Goal: Task Accomplishment & Management: Use online tool/utility

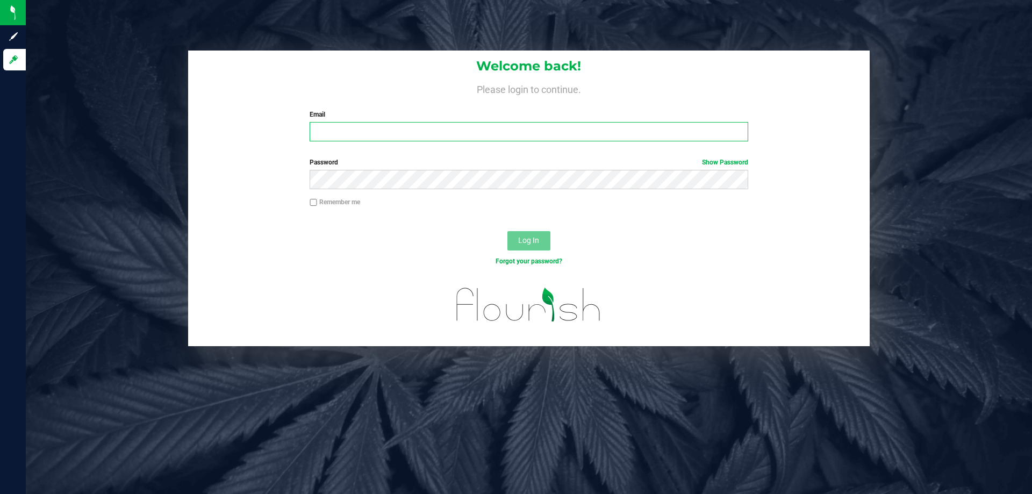
click at [398, 141] on input "Email" at bounding box center [529, 131] width 438 height 19
type input "[EMAIL_ADDRESS][DOMAIN_NAME]"
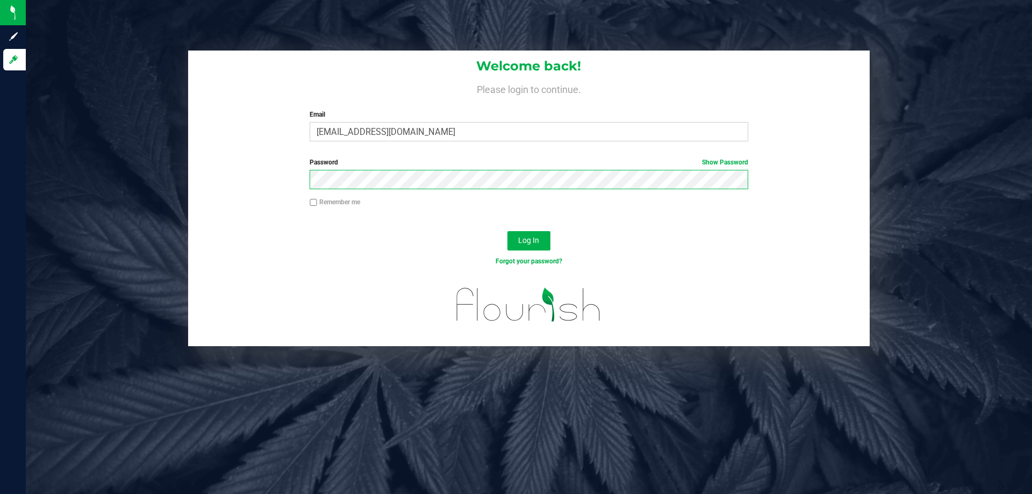
click at [508, 231] on button "Log In" at bounding box center [529, 240] width 43 height 19
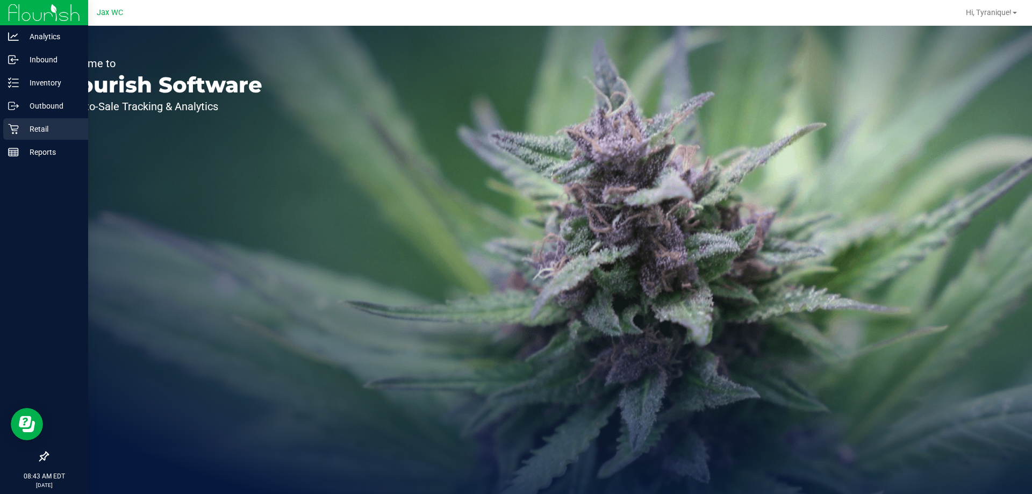
click at [35, 138] on div "Retail" at bounding box center [45, 129] width 85 height 22
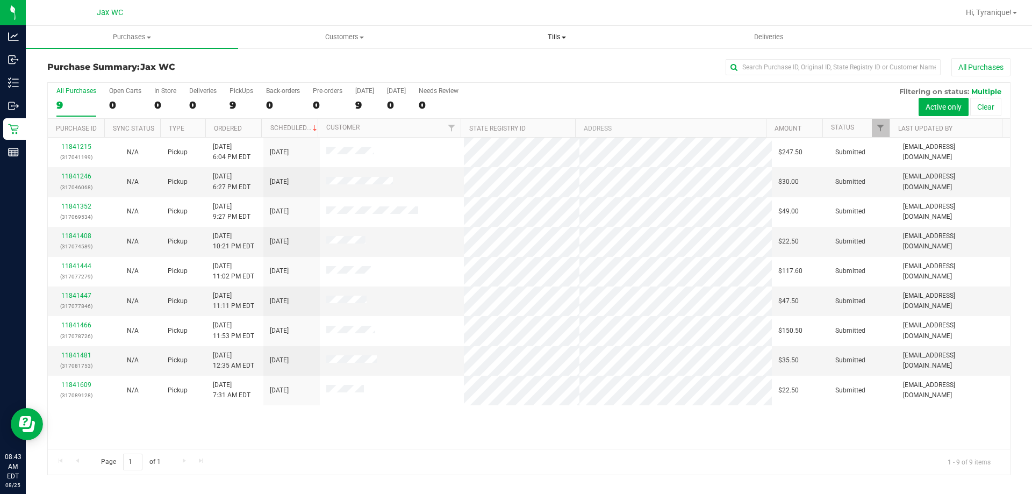
click at [570, 34] on span "Tills" at bounding box center [556, 37] width 211 height 10
click at [539, 68] on li "Manage tills" at bounding box center [557, 65] width 212 height 13
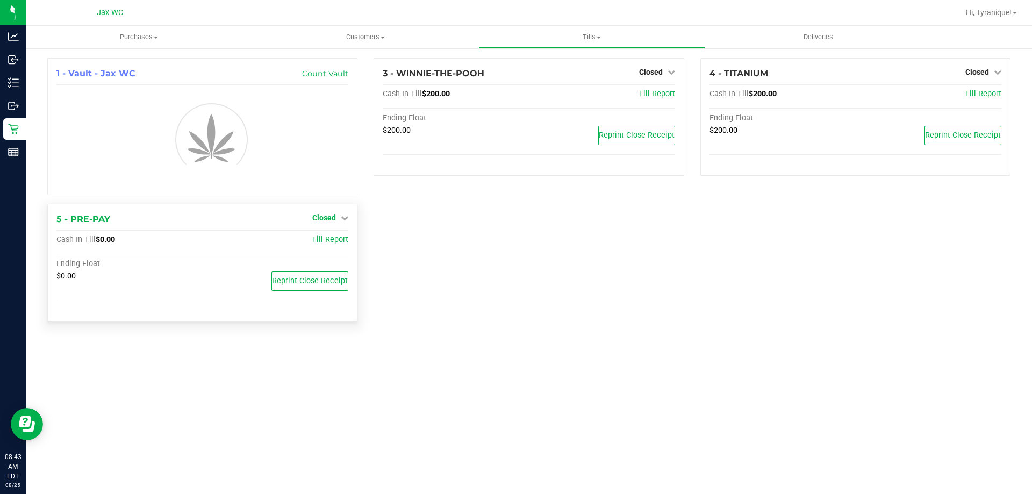
click at [337, 222] on link "Closed" at bounding box center [330, 217] width 36 height 9
click at [337, 240] on div "Open Till" at bounding box center [324, 242] width 81 height 32
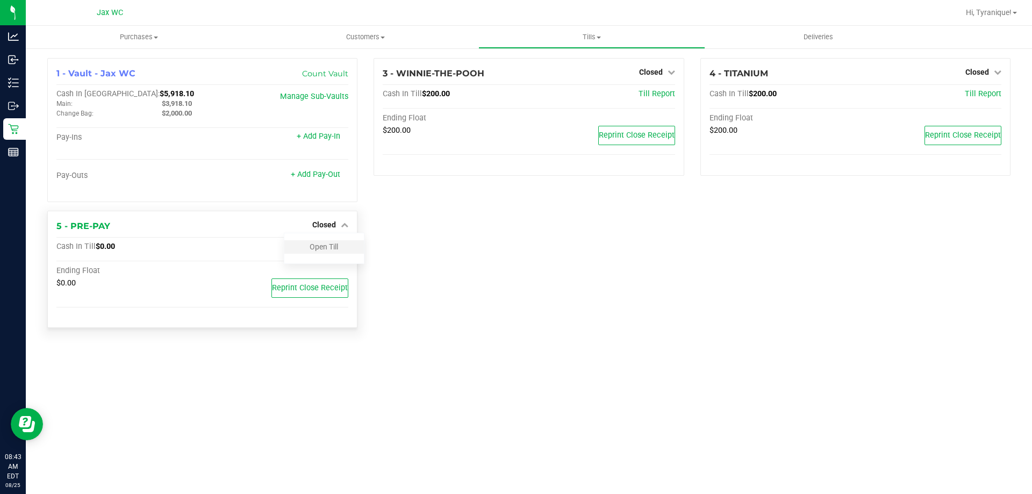
click at [337, 254] on div "Open Till" at bounding box center [324, 246] width 80 height 13
click at [330, 249] on link "Open Till" at bounding box center [324, 246] width 28 height 9
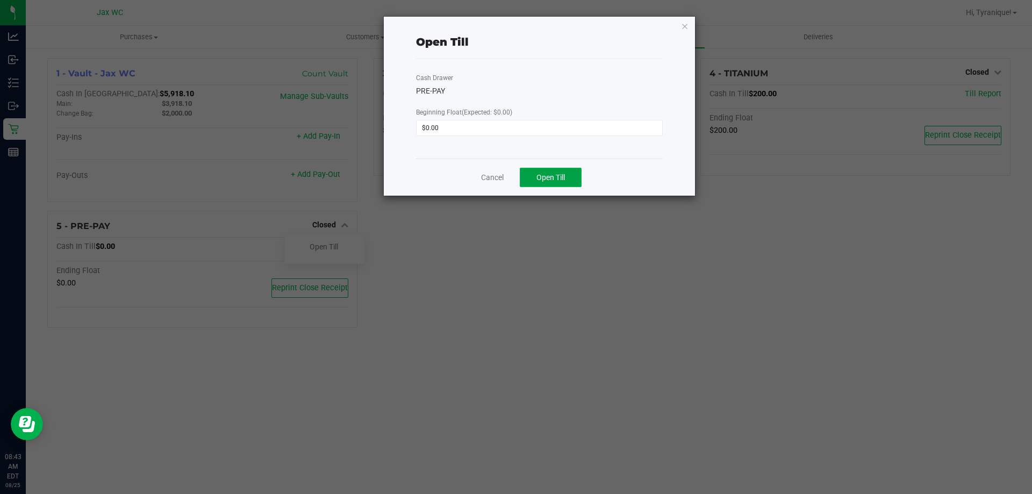
click at [564, 182] on span "Open Till" at bounding box center [551, 177] width 28 height 9
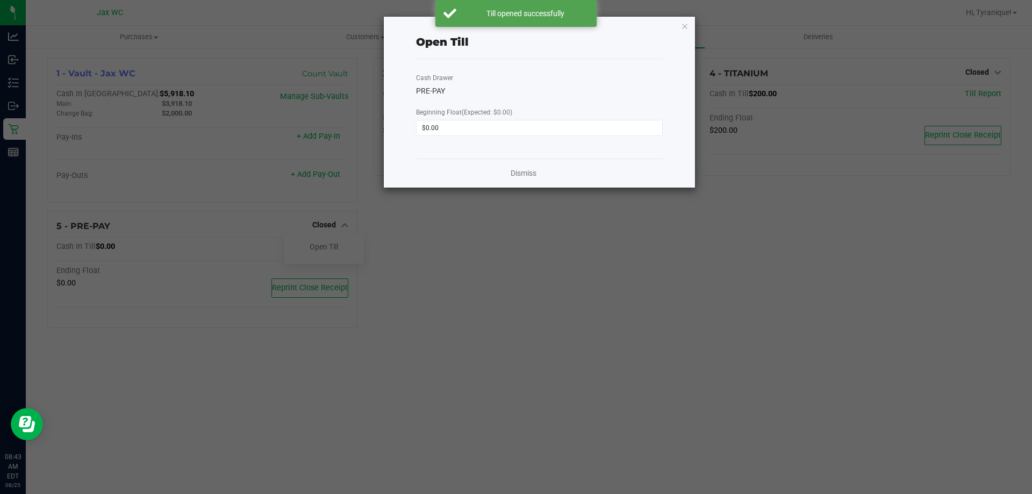
click at [509, 170] on div "Dismiss" at bounding box center [539, 173] width 247 height 29
click at [512, 170] on link "Dismiss" at bounding box center [524, 173] width 26 height 11
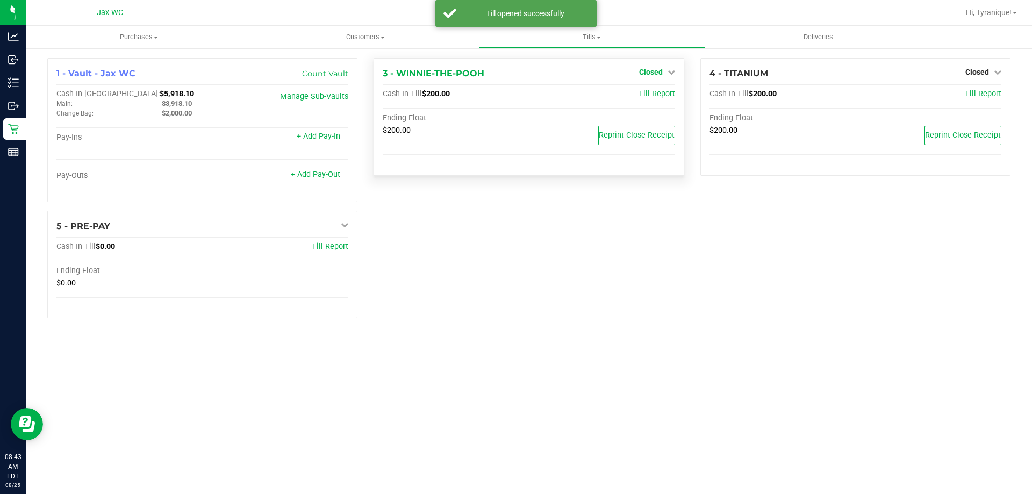
click at [657, 70] on span "Closed" at bounding box center [651, 72] width 24 height 9
click at [653, 98] on link "Open Till" at bounding box center [651, 94] width 28 height 9
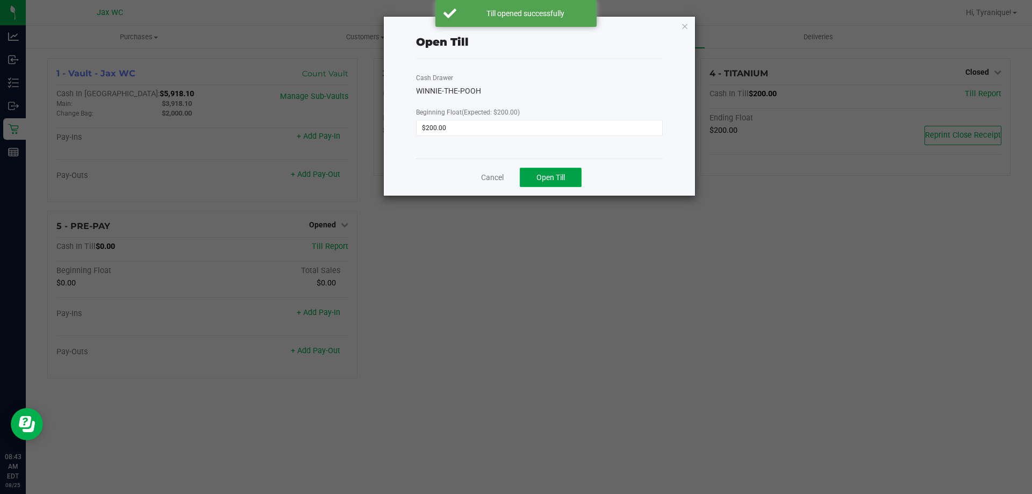
click at [542, 184] on button "Open Till" at bounding box center [551, 177] width 62 height 19
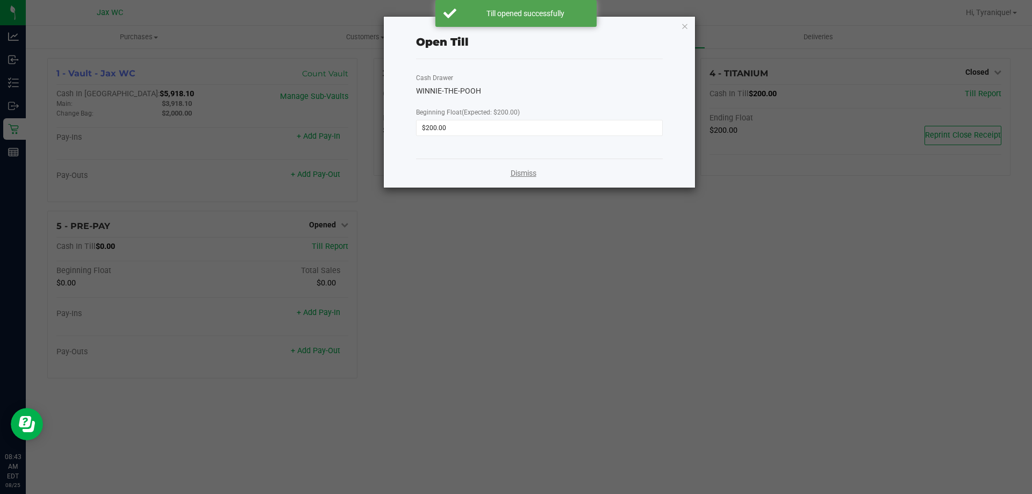
click at [525, 172] on link "Dismiss" at bounding box center [524, 173] width 26 height 11
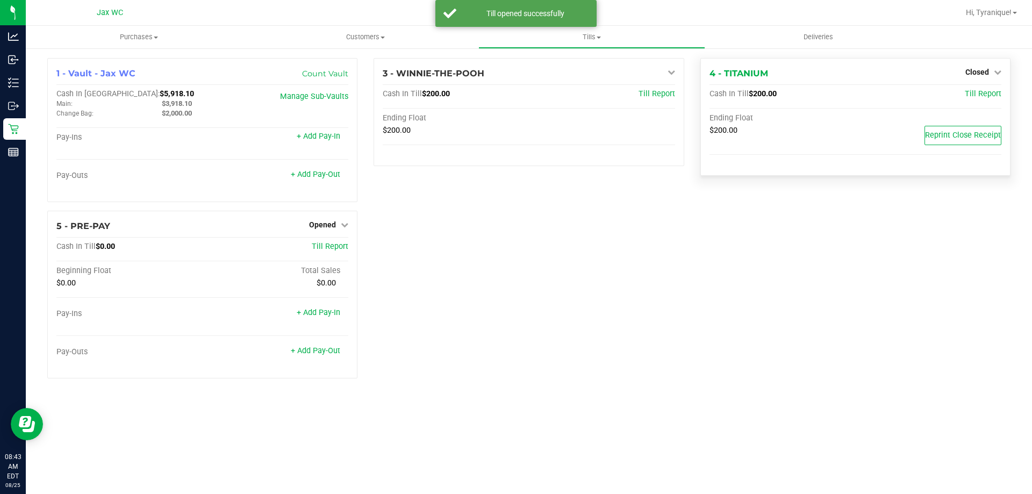
click at [987, 77] on div "Closed" at bounding box center [984, 72] width 36 height 13
click at [978, 68] on span "Closed" at bounding box center [978, 72] width 24 height 9
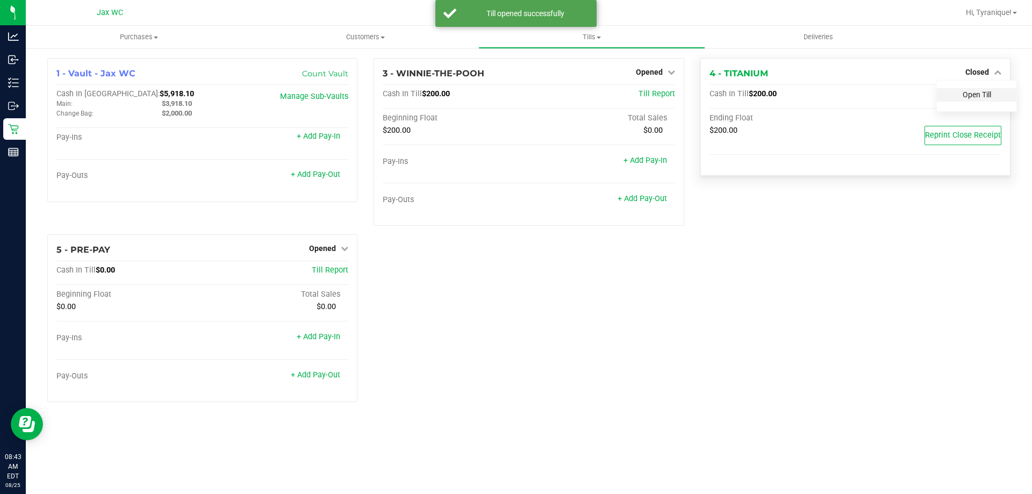
click at [968, 93] on link "Open Till" at bounding box center [977, 94] width 28 height 9
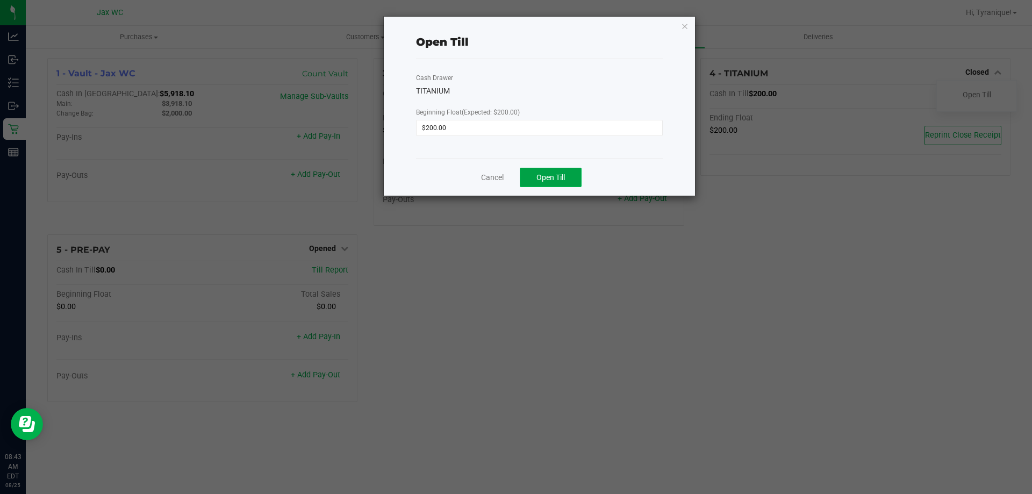
click at [562, 183] on button "Open Till" at bounding box center [551, 177] width 62 height 19
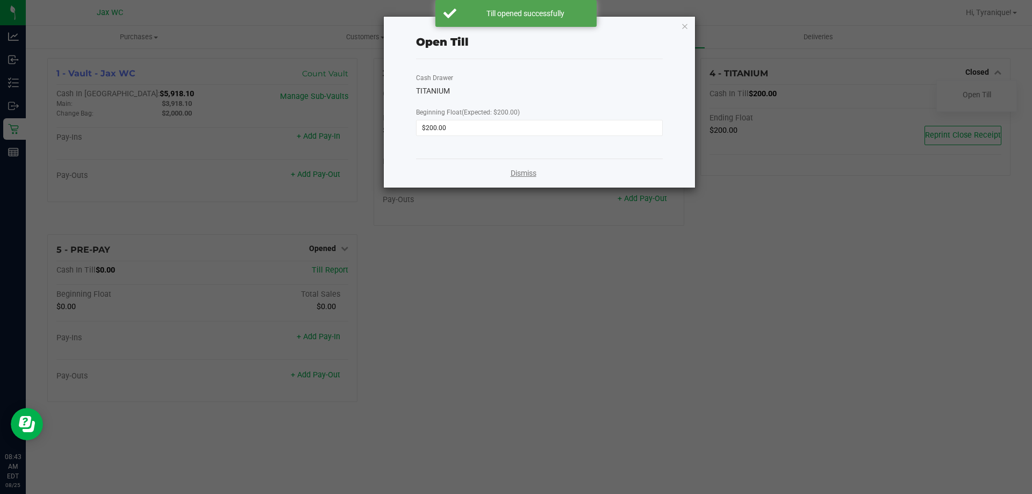
click at [523, 169] on link "Dismiss" at bounding box center [524, 173] width 26 height 11
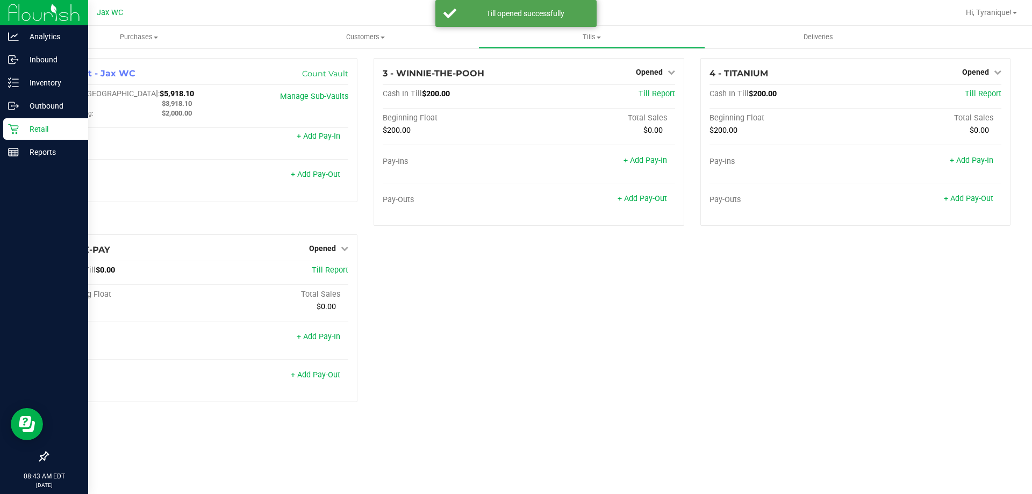
click at [12, 127] on icon at bounding box center [13, 129] width 11 height 11
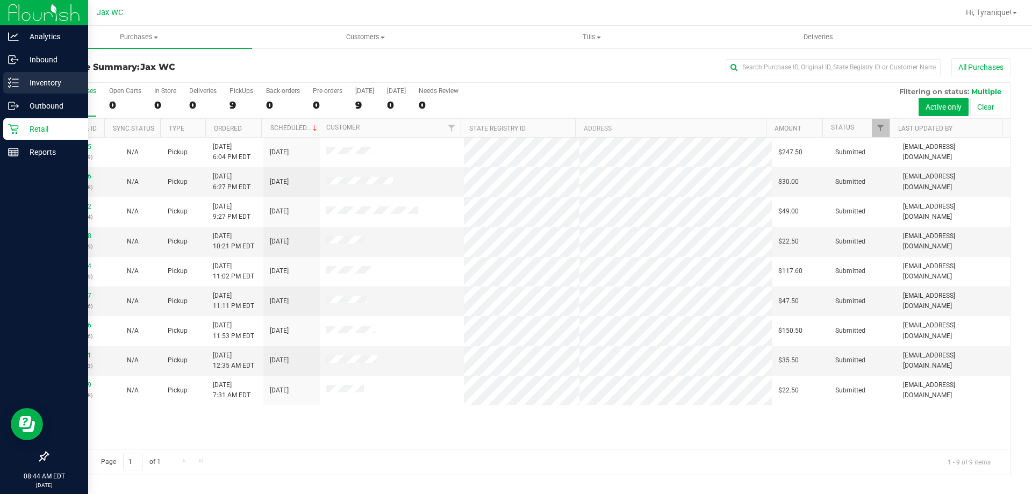
click at [10, 83] on icon at bounding box center [10, 83] width 2 height 2
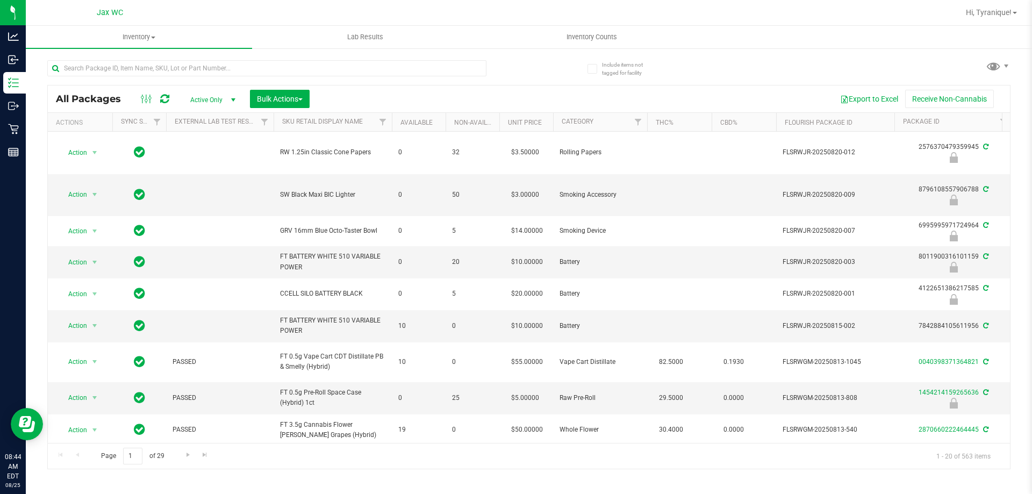
click at [389, 77] on div at bounding box center [266, 72] width 439 height 25
click at [384, 70] on input "text" at bounding box center [266, 68] width 439 height 16
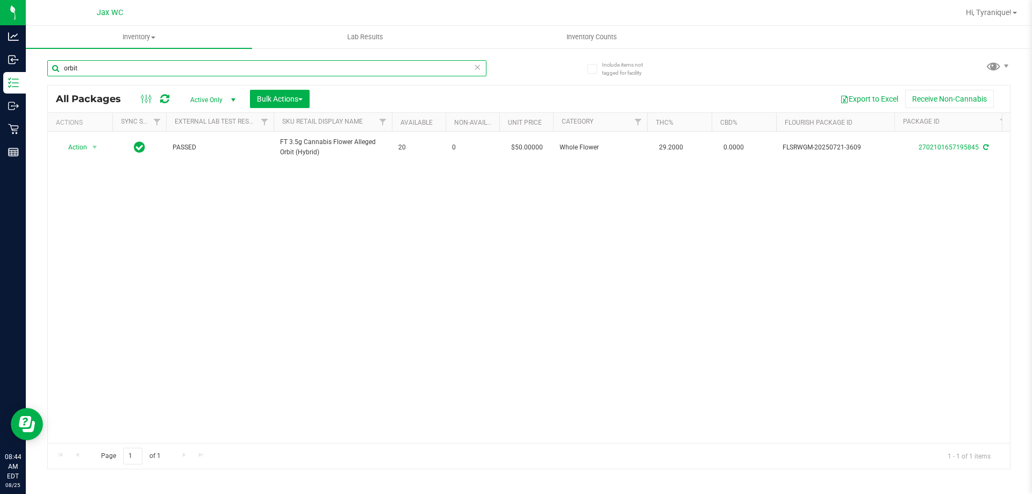
type input "orbit"
click at [476, 68] on icon at bounding box center [478, 66] width 8 height 13
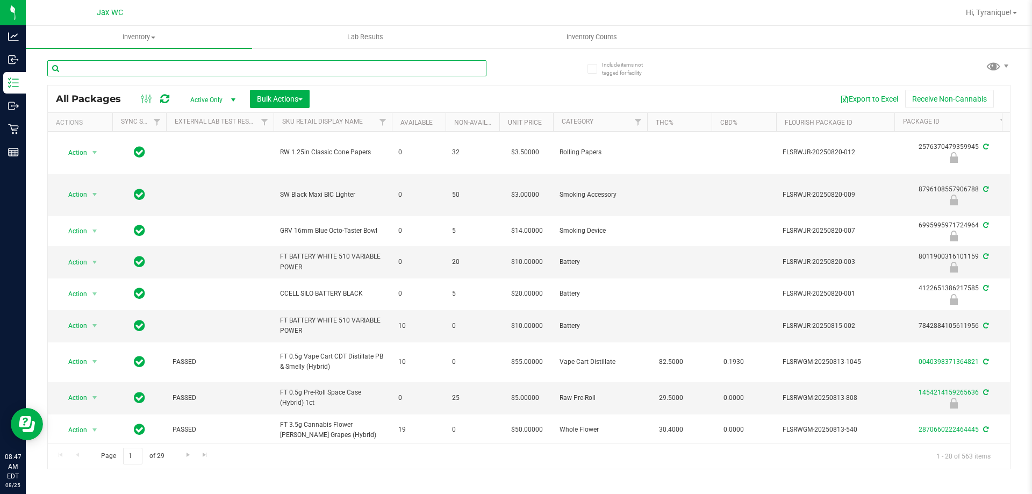
click at [261, 72] on input "text" at bounding box center [266, 68] width 439 height 16
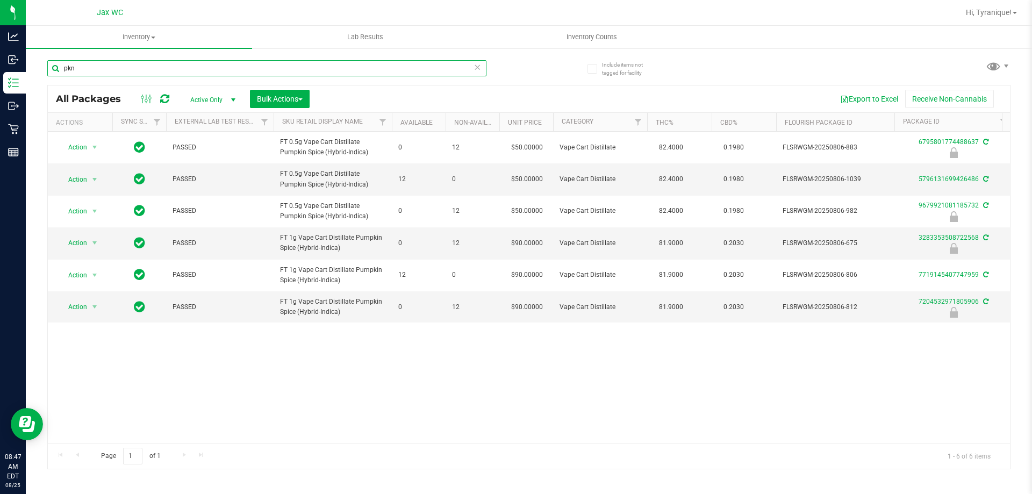
click at [267, 69] on input "pkn" at bounding box center [266, 68] width 439 height 16
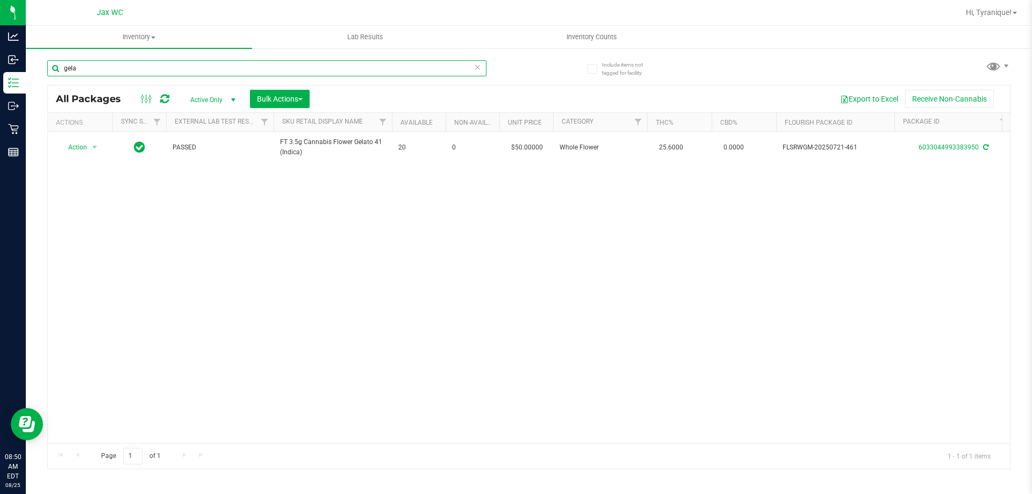
drag, startPoint x: 81, startPoint y: 68, endPoint x: 48, endPoint y: 73, distance: 33.2
click at [48, 73] on input "gela" at bounding box center [266, 68] width 439 height 16
type input "1029469053352222"
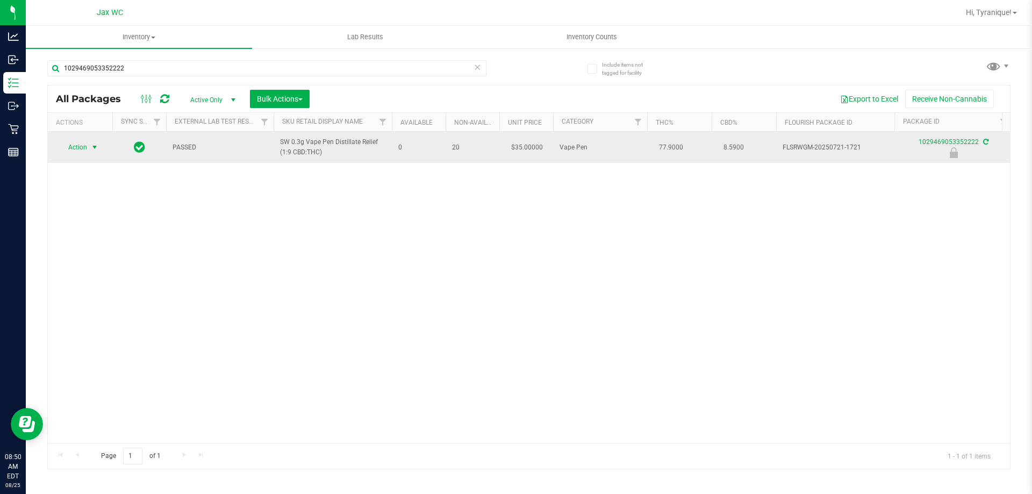
click at [70, 148] on span "Action" at bounding box center [73, 147] width 29 height 15
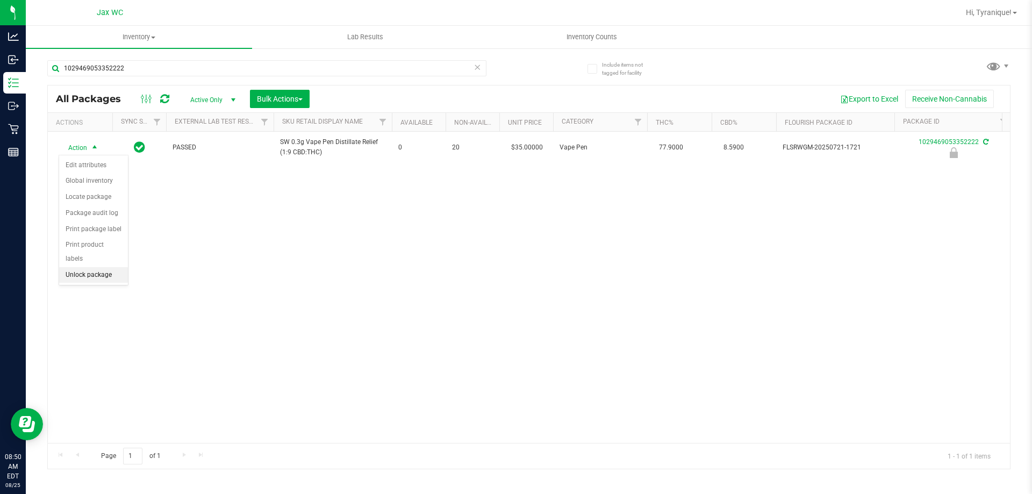
click at [98, 267] on li "Unlock package" at bounding box center [93, 275] width 69 height 16
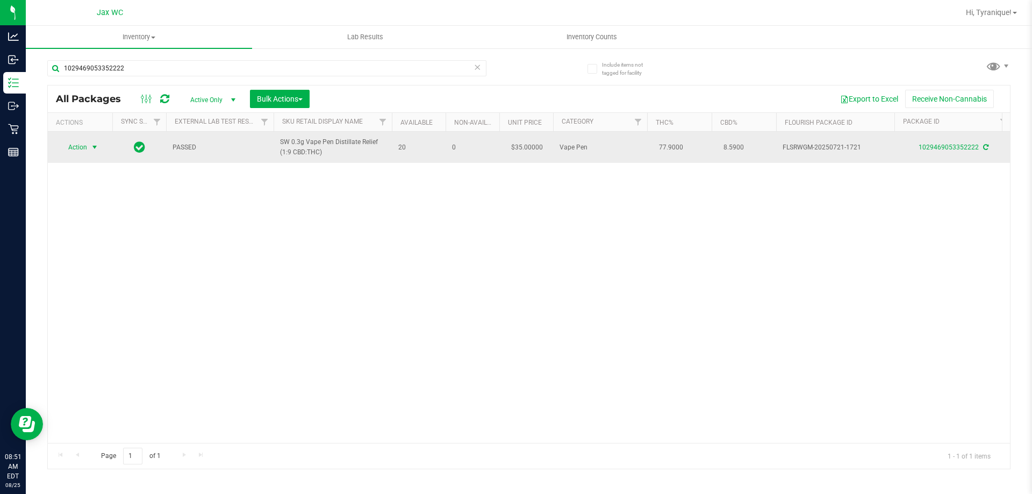
click at [83, 151] on span "Action" at bounding box center [73, 147] width 29 height 15
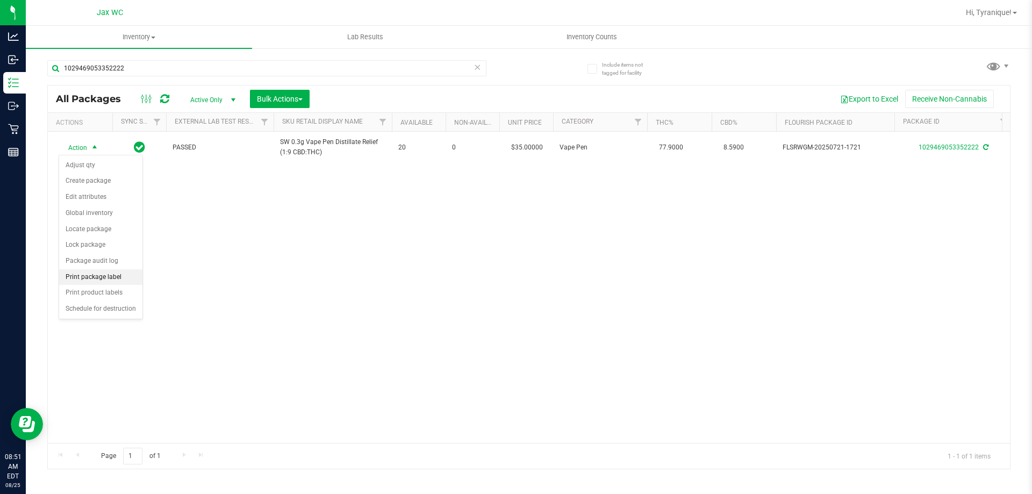
click at [96, 276] on li "Print package label" at bounding box center [100, 277] width 83 height 16
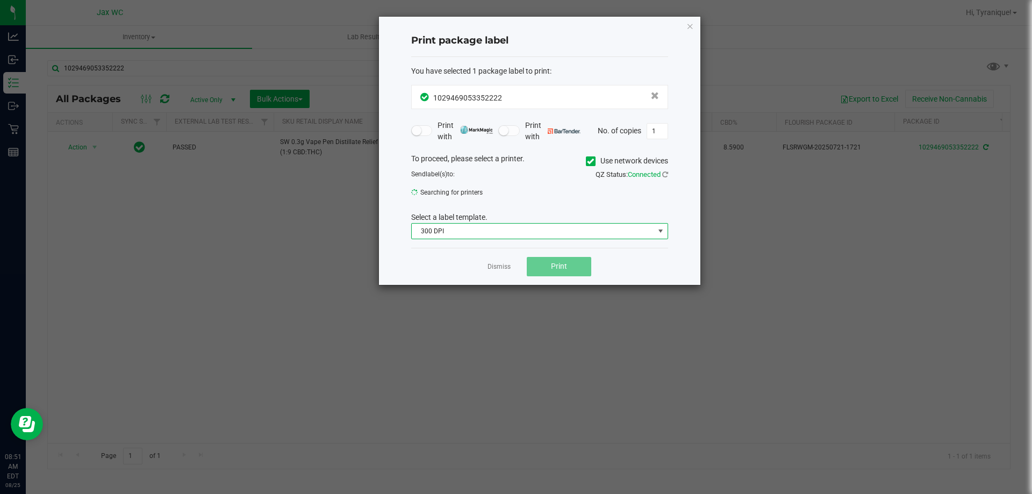
click at [505, 231] on span "300 DPI" at bounding box center [533, 231] width 242 height 15
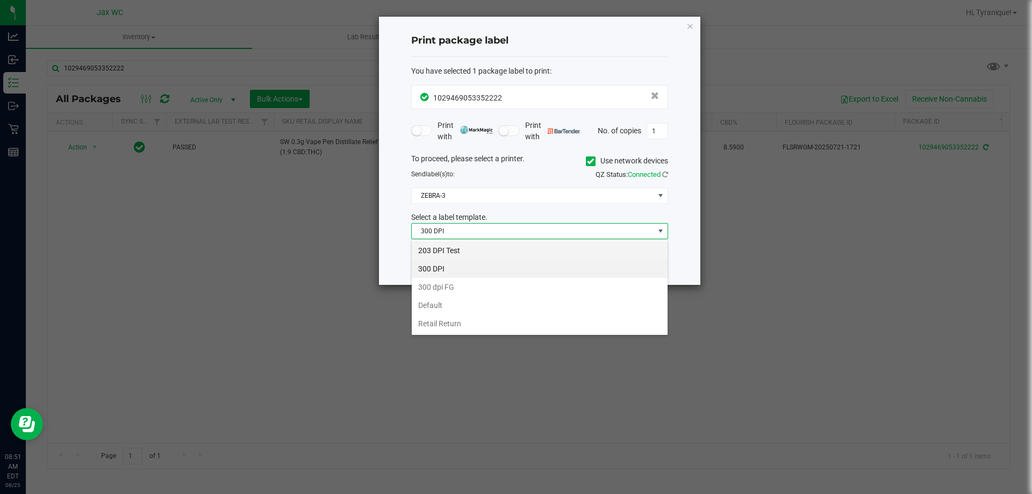
scroll to position [16, 257]
click at [495, 245] on li "203 DPI Test" at bounding box center [540, 250] width 256 height 18
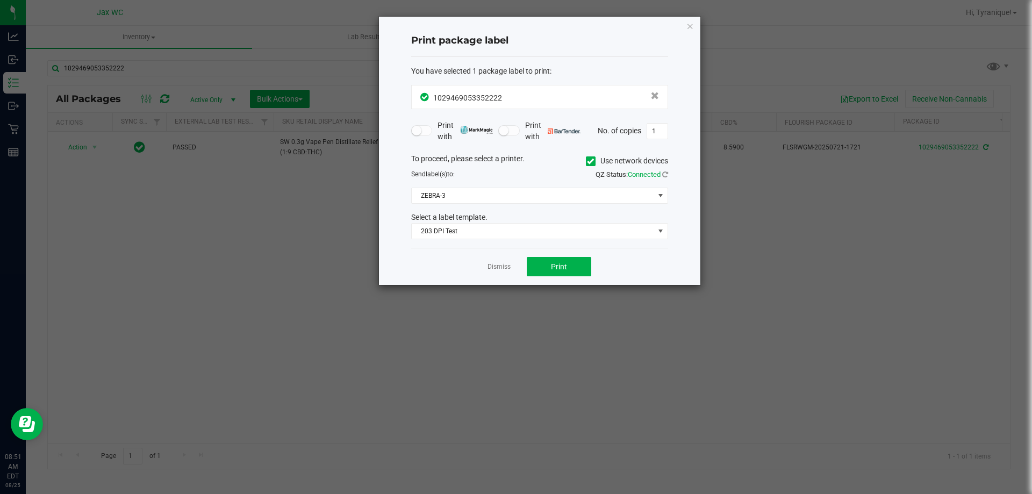
click at [424, 267] on div "Dismiss Print" at bounding box center [539, 266] width 257 height 37
click at [489, 201] on span "ZEBRA-3" at bounding box center [533, 195] width 242 height 15
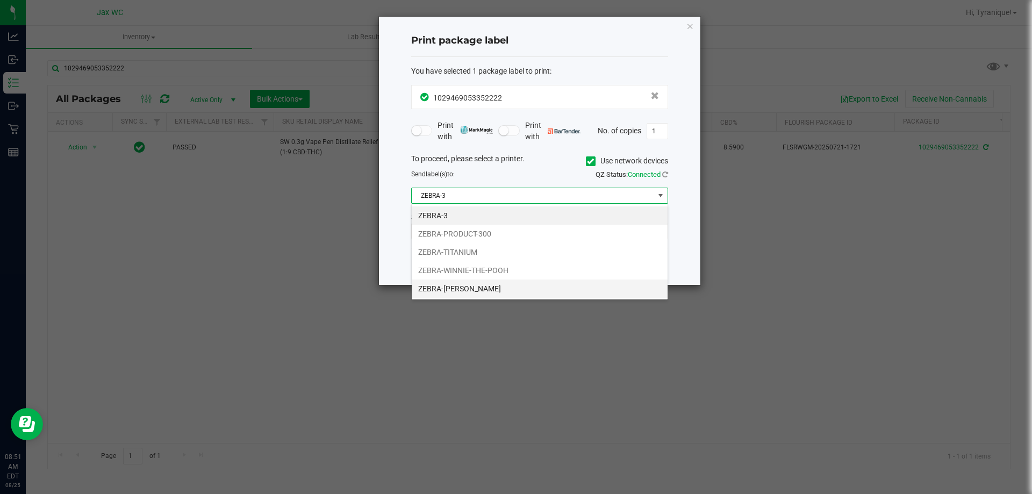
click at [473, 283] on li "ZEBRA-[PERSON_NAME]" at bounding box center [540, 289] width 256 height 18
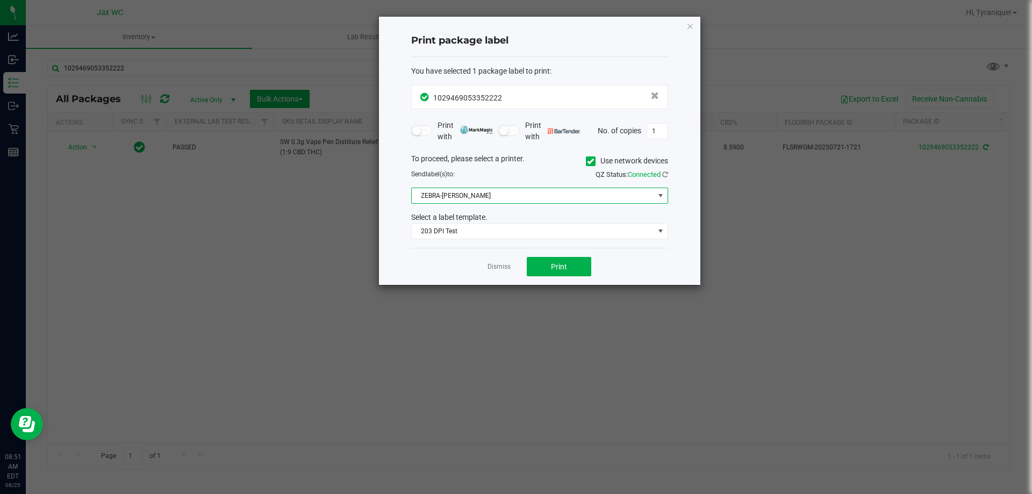
click at [436, 269] on div "Dismiss Print" at bounding box center [539, 266] width 257 height 37
click at [554, 263] on span "Print" at bounding box center [559, 266] width 16 height 9
click at [506, 262] on link "Dismiss" at bounding box center [499, 266] width 23 height 9
